Goal: Check status

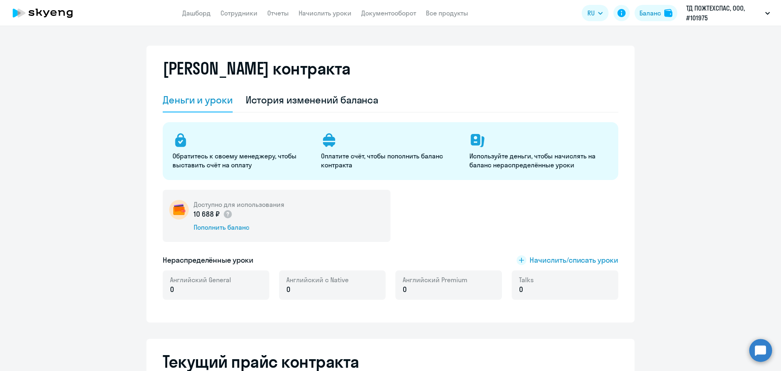
select select "english_adult_not_native_speaker"
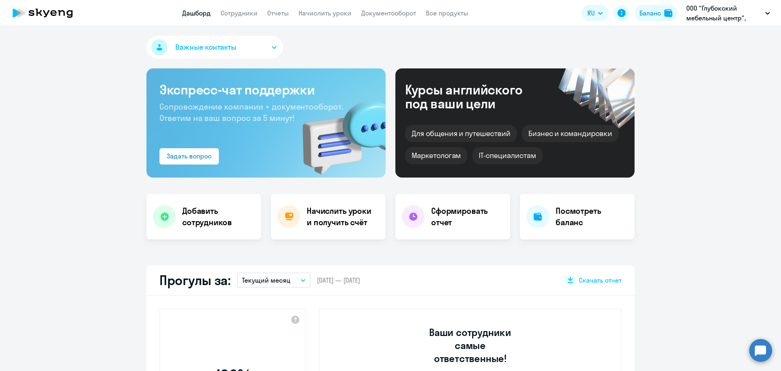
select select "30"
click at [648, 12] on div "Баланс" at bounding box center [651, 13] width 22 height 10
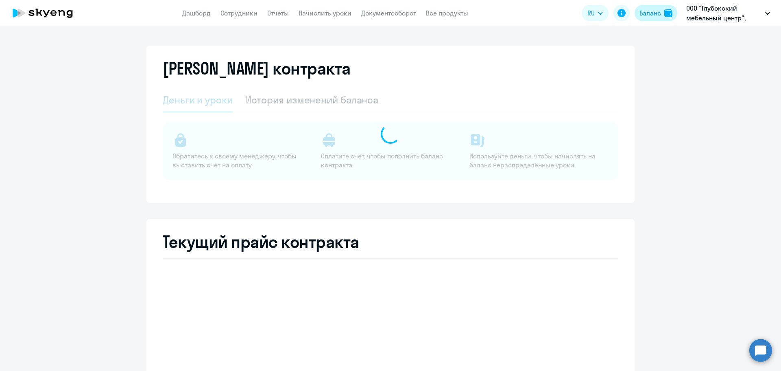
select select "english_adult_not_native_speaker"
